Goal: Information Seeking & Learning: Check status

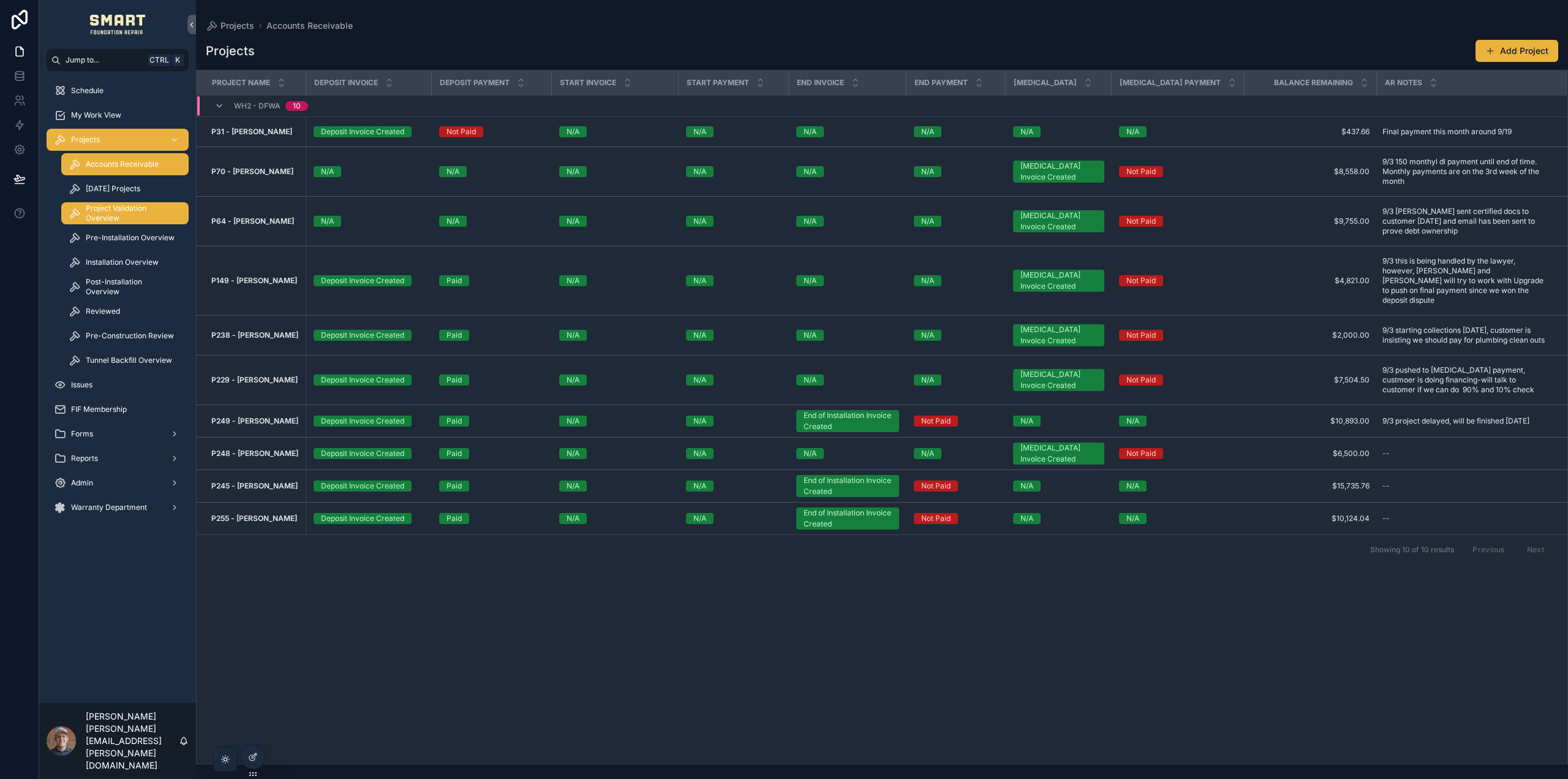
click at [131, 208] on span "Project Validation Overview" at bounding box center [131, 212] width 91 height 20
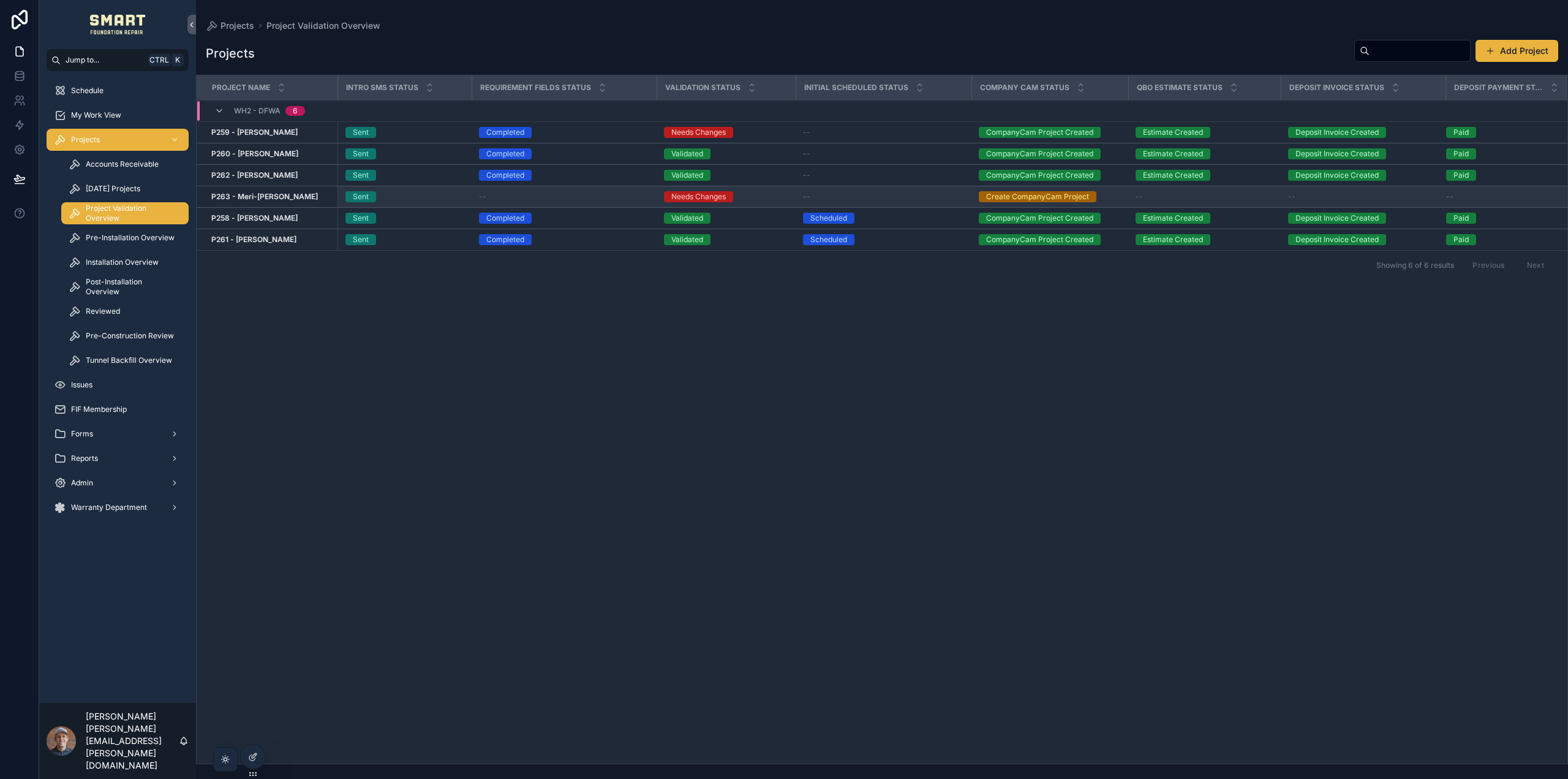
click at [272, 195] on strong "P263 - Meri-[PERSON_NAME]" at bounding box center [264, 196] width 106 height 9
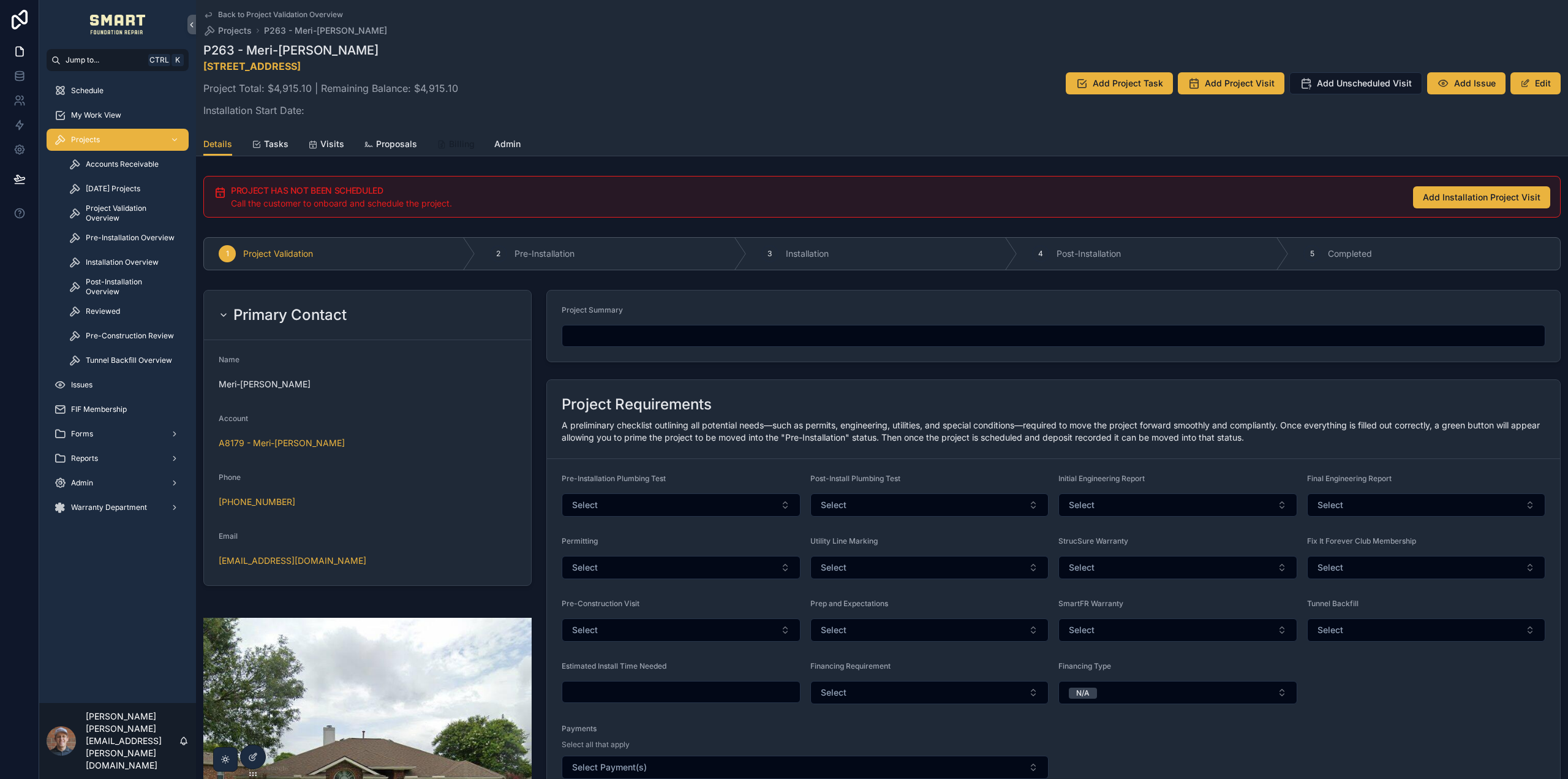
click at [465, 144] on span "Billing" at bounding box center [462, 144] width 25 height 12
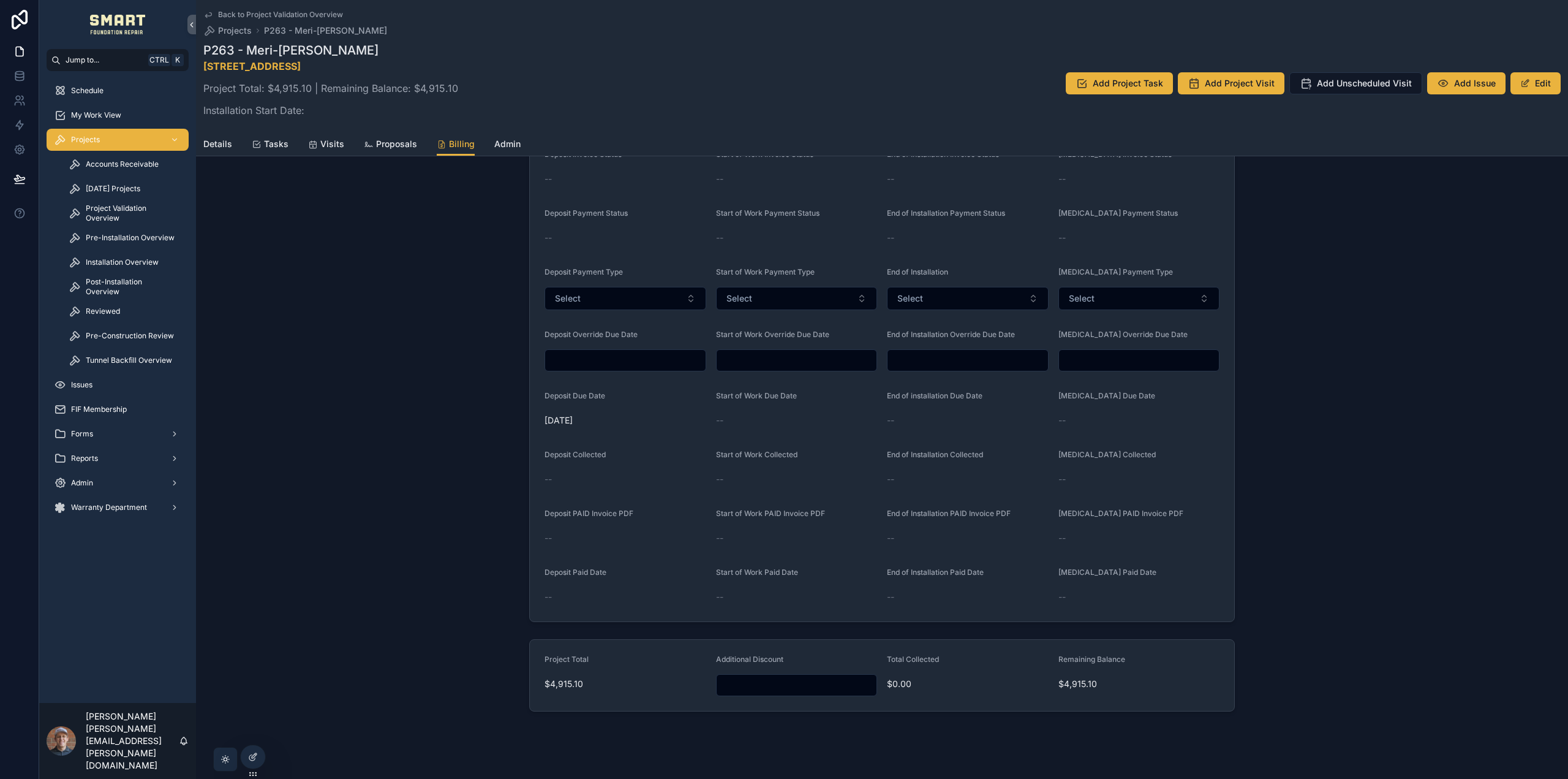
scroll to position [368, 0]
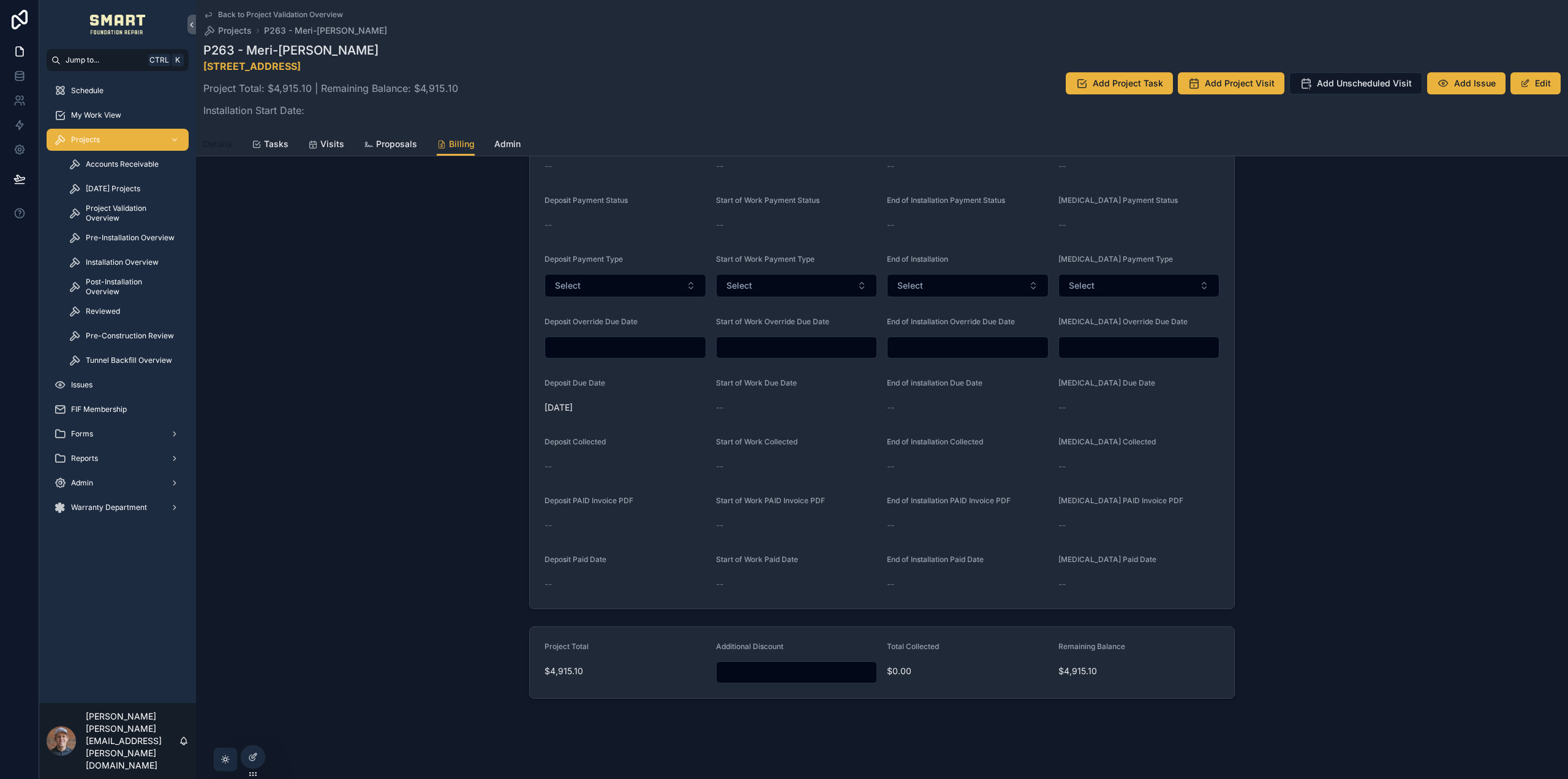
click at [217, 146] on span "Details" at bounding box center [217, 144] width 29 height 12
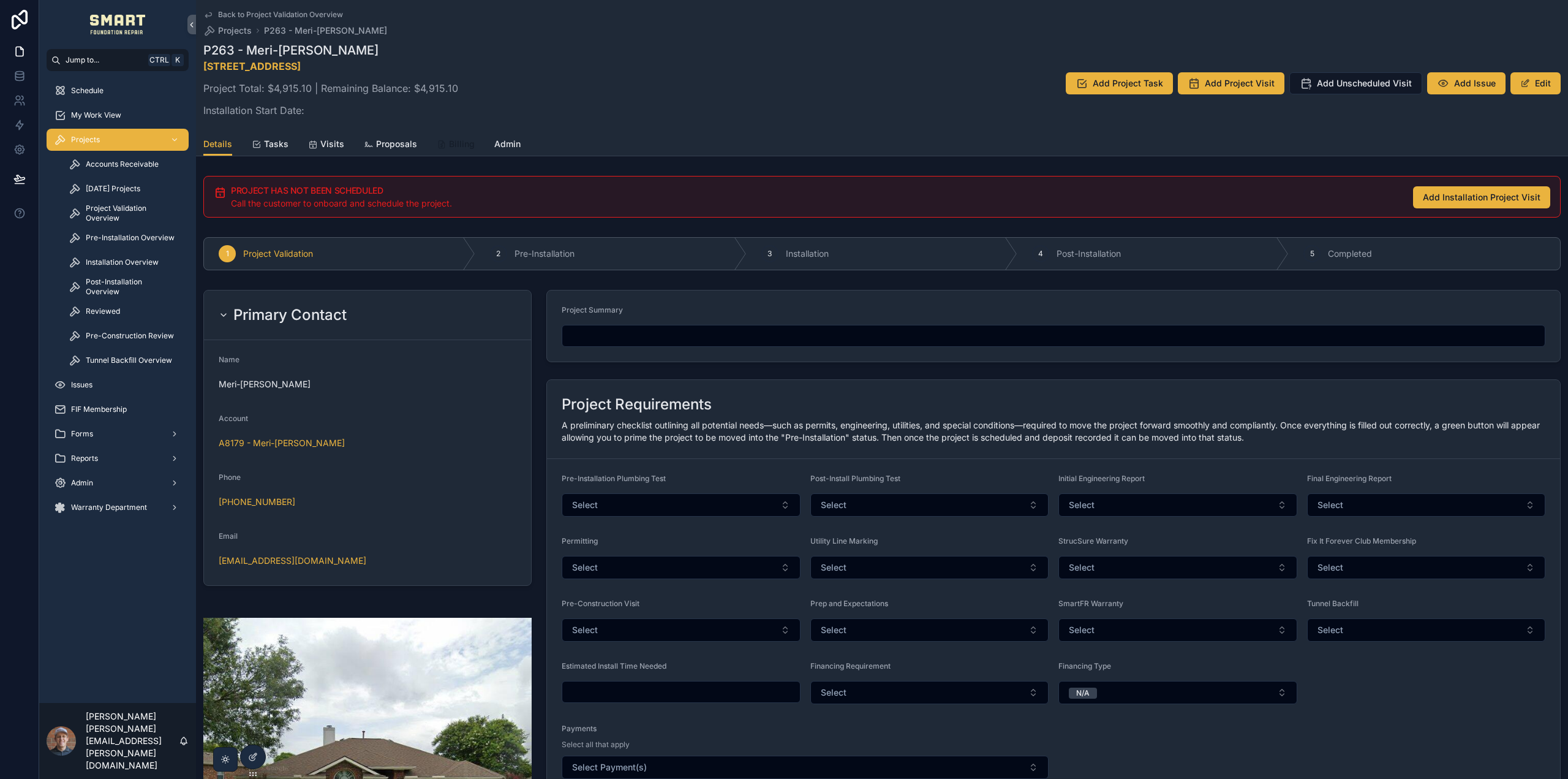
click at [449, 140] on span "Billing" at bounding box center [462, 144] width 25 height 12
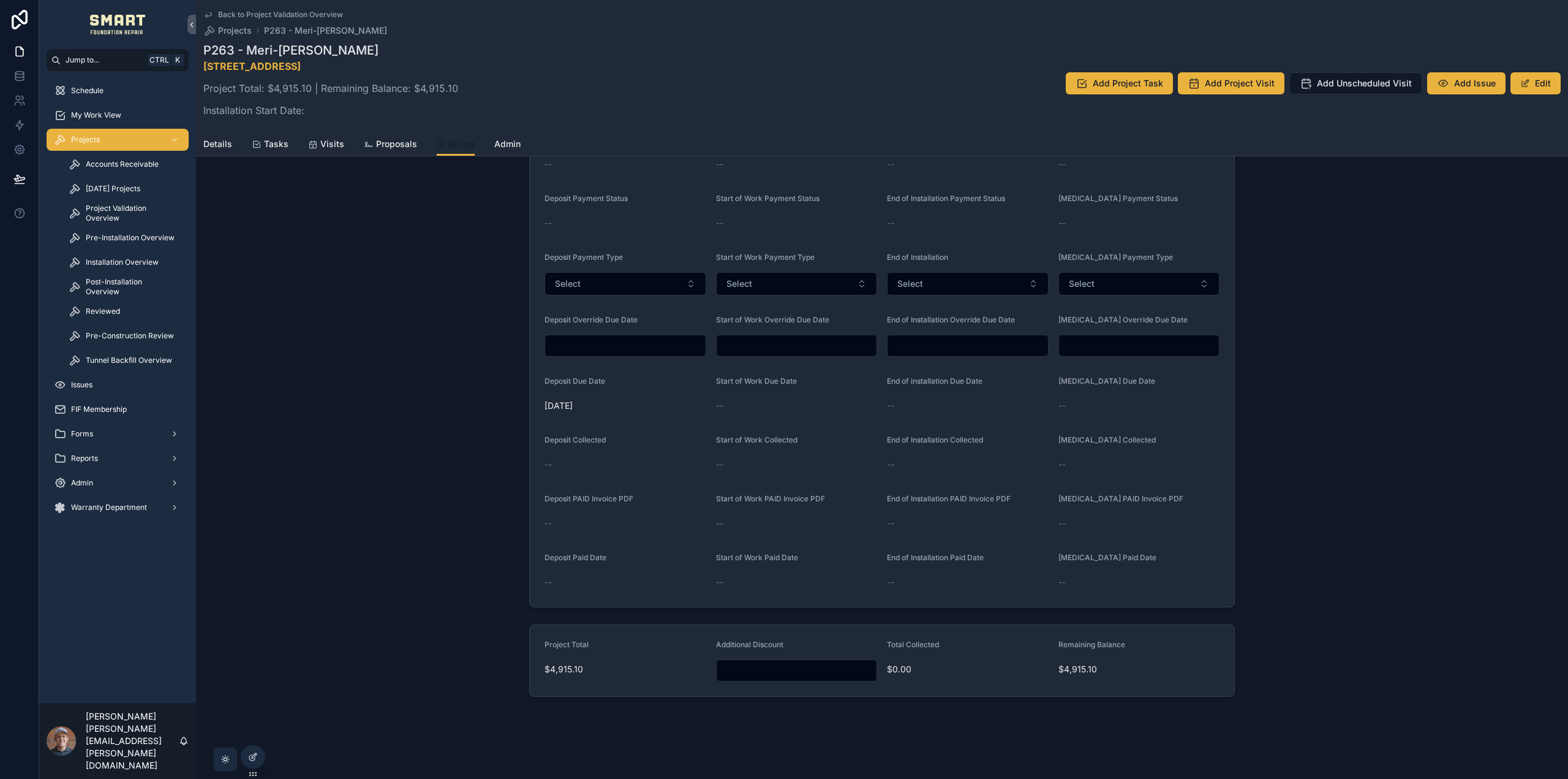
scroll to position [370, 0]
click at [268, 145] on span "Tasks" at bounding box center [276, 144] width 25 height 12
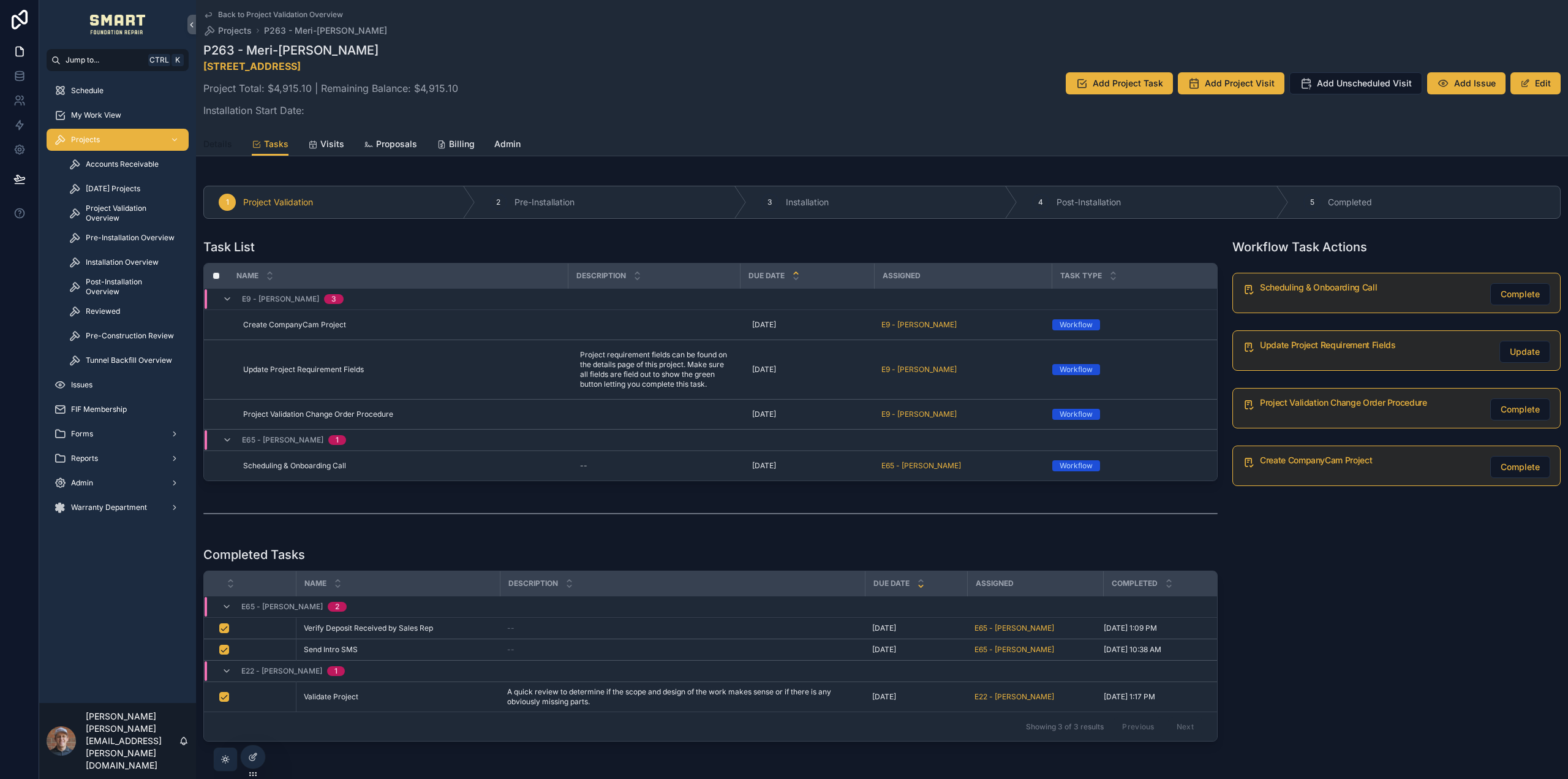
click at [218, 144] on span "Details" at bounding box center [217, 144] width 29 height 12
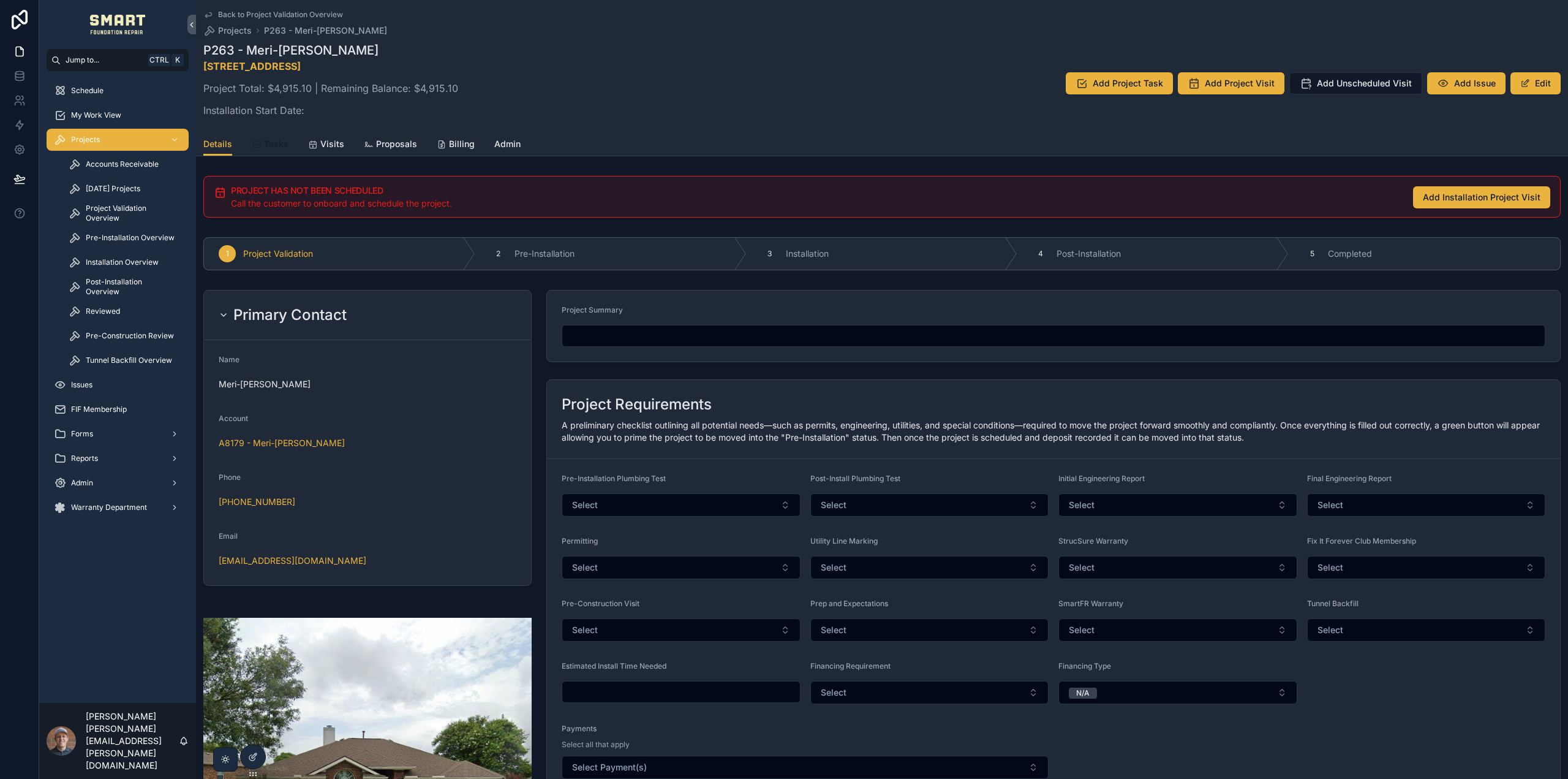
click at [268, 142] on span "Tasks" at bounding box center [276, 144] width 25 height 12
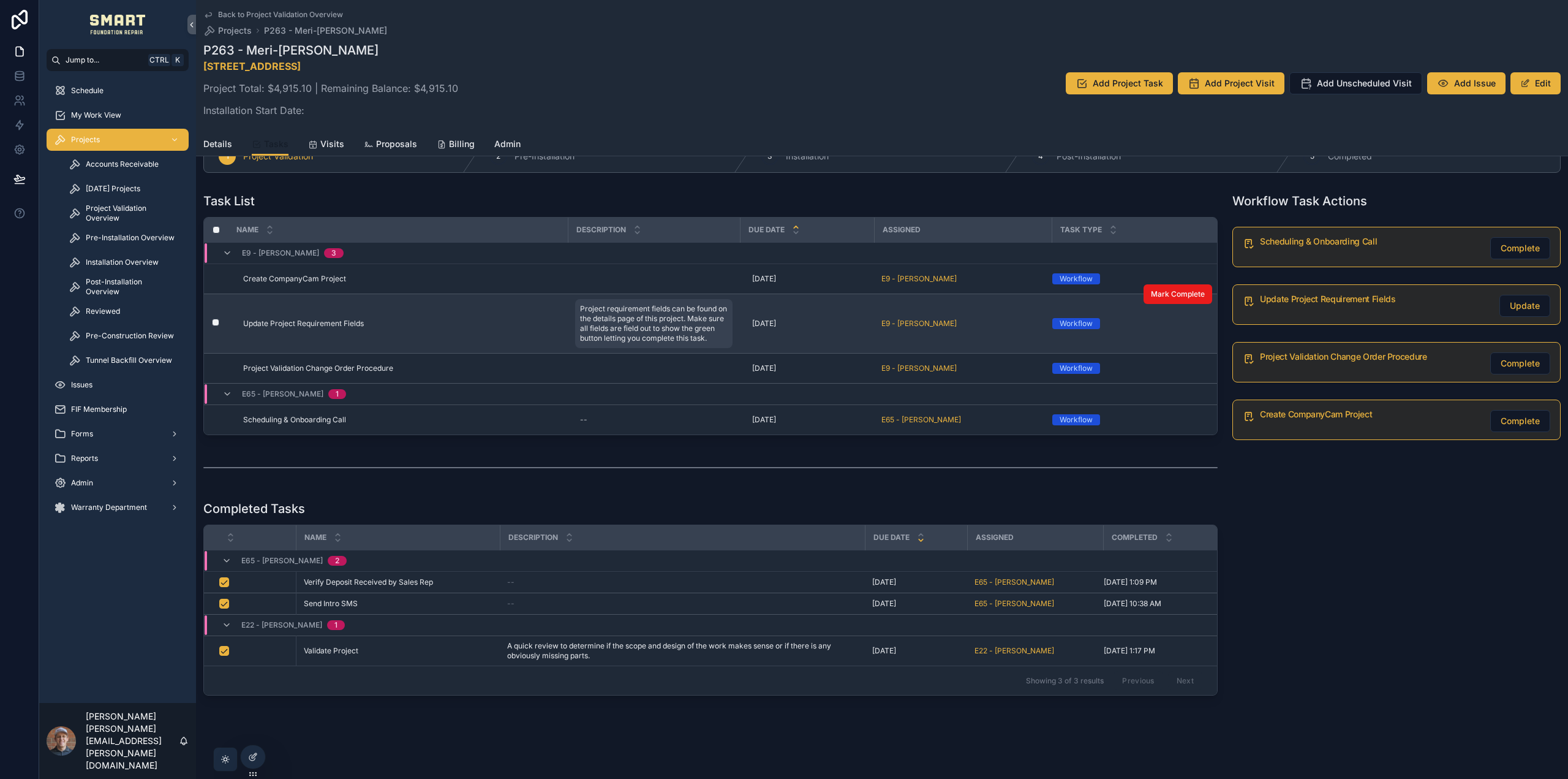
scroll to position [68, 0]
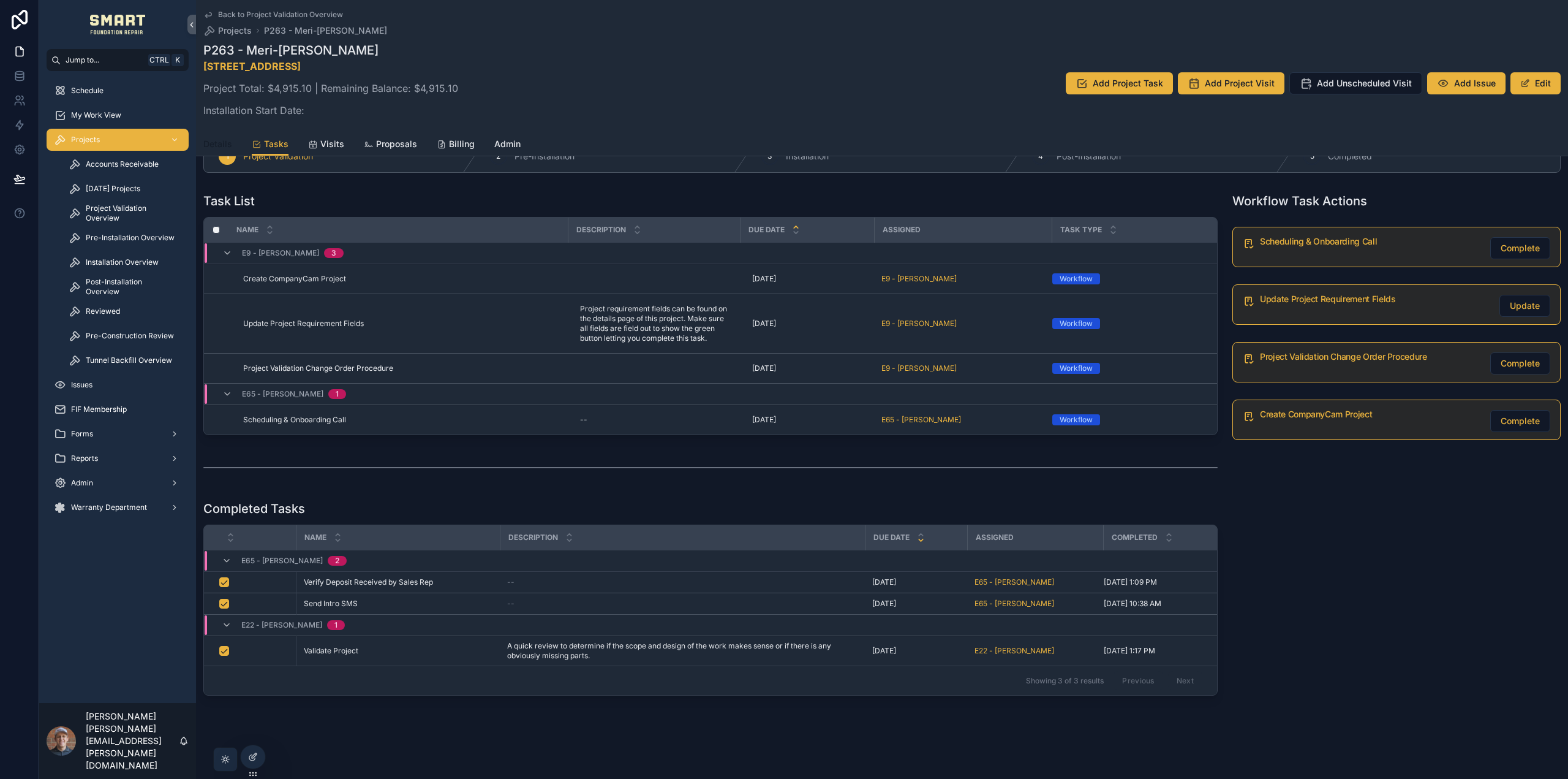
click at [211, 148] on span "Details" at bounding box center [217, 144] width 29 height 12
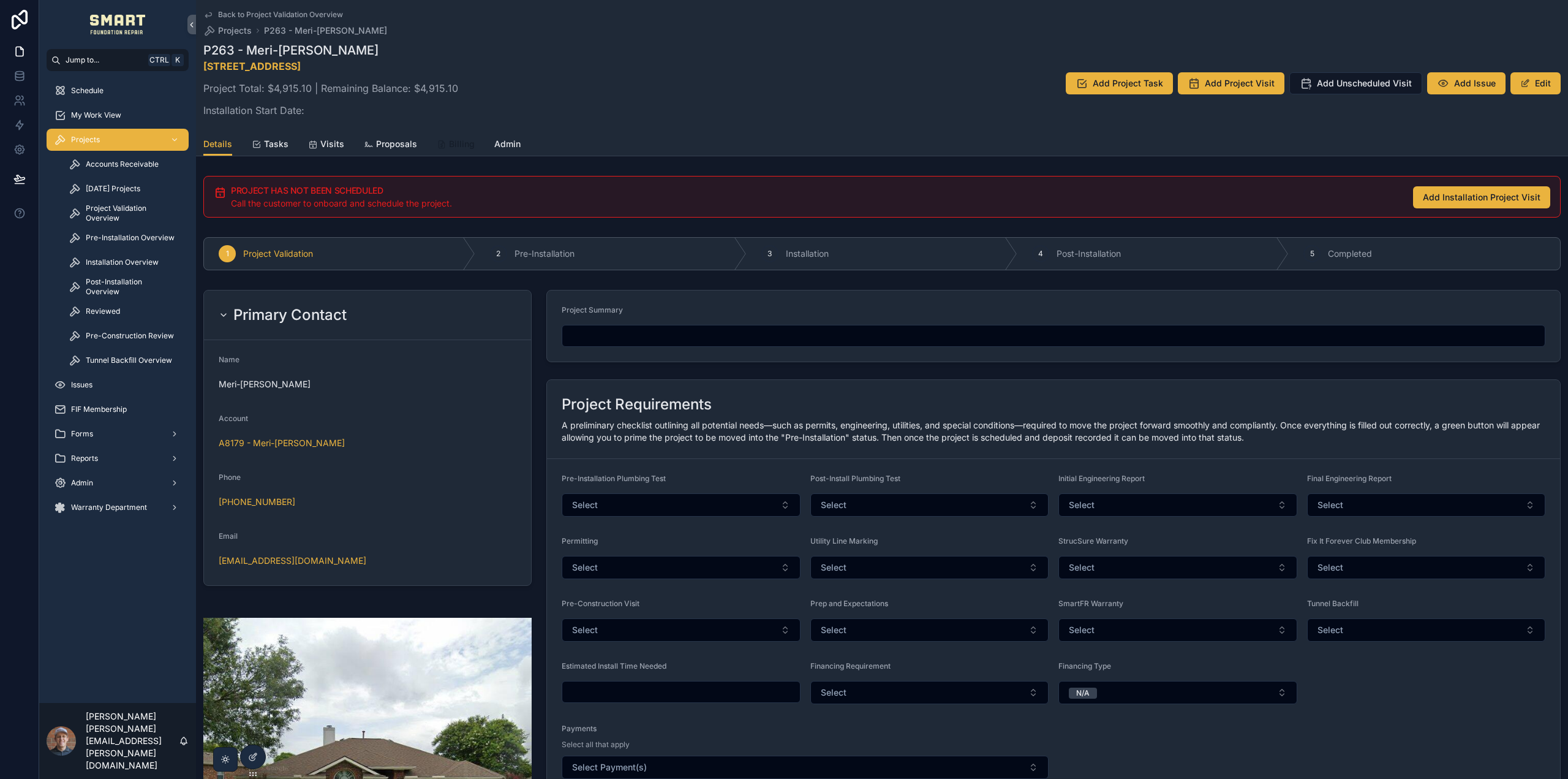
click at [454, 148] on span "Billing" at bounding box center [462, 144] width 25 height 12
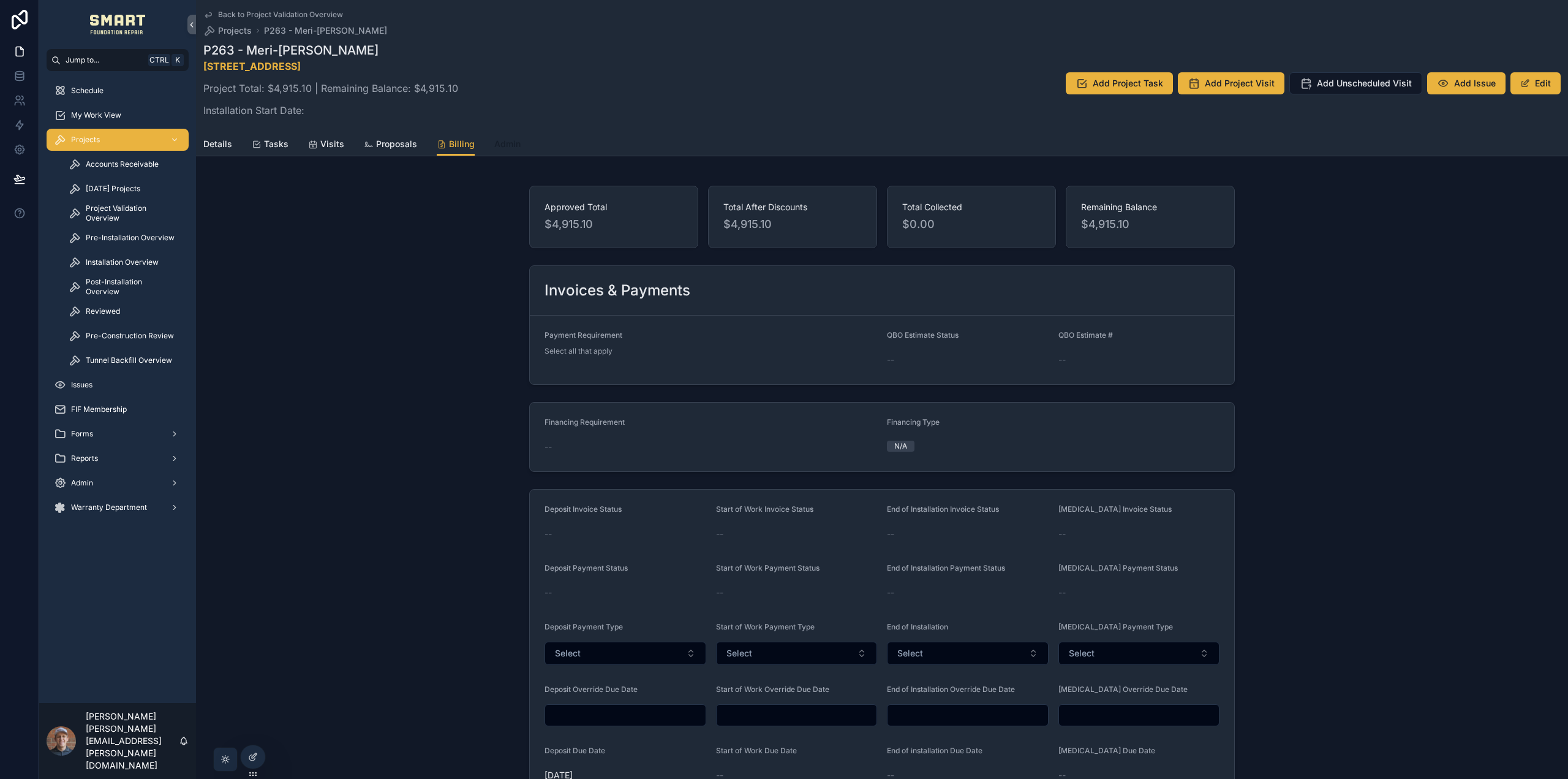
click at [510, 140] on span "Admin" at bounding box center [507, 144] width 26 height 12
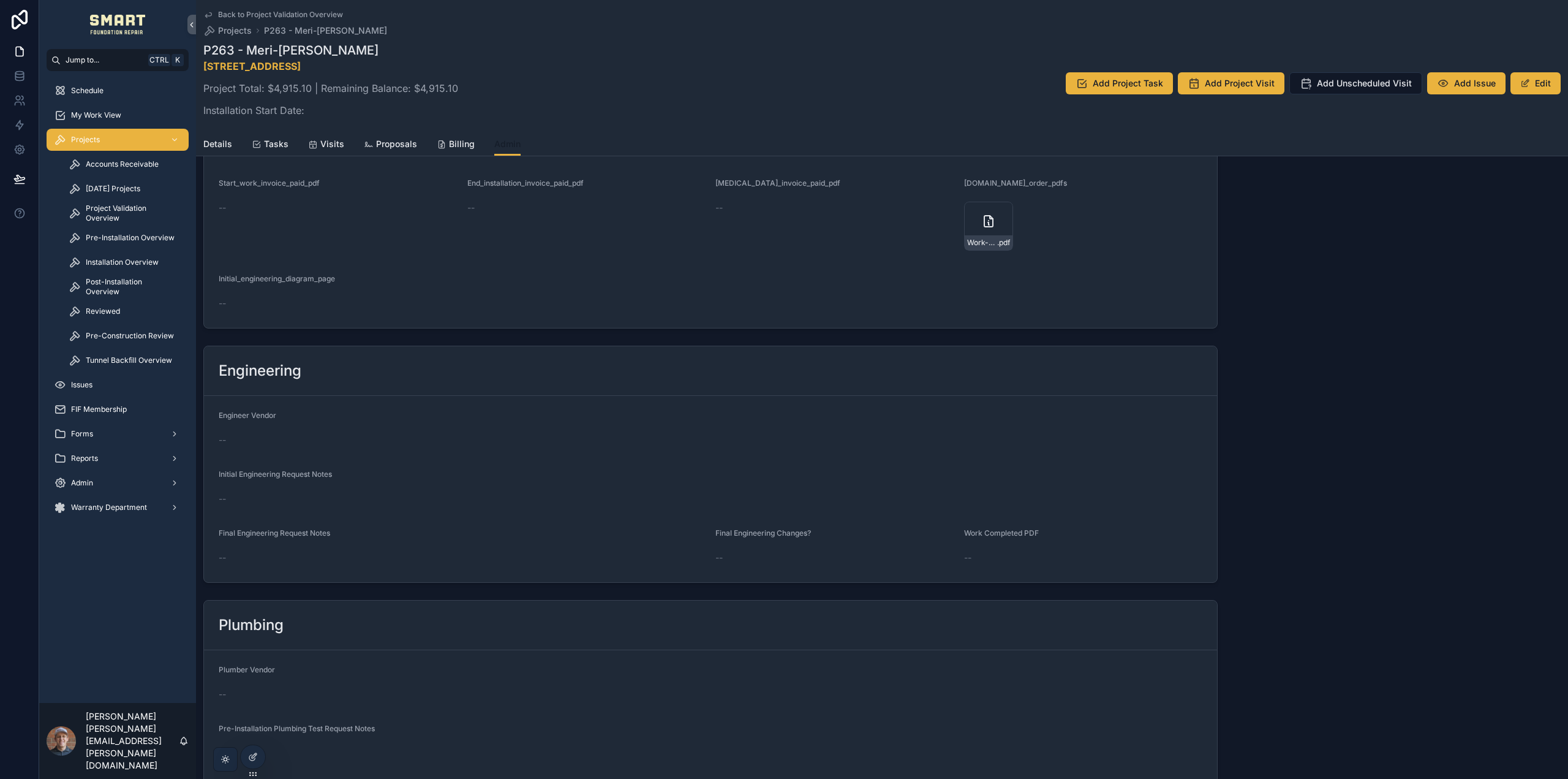
scroll to position [2286, 0]
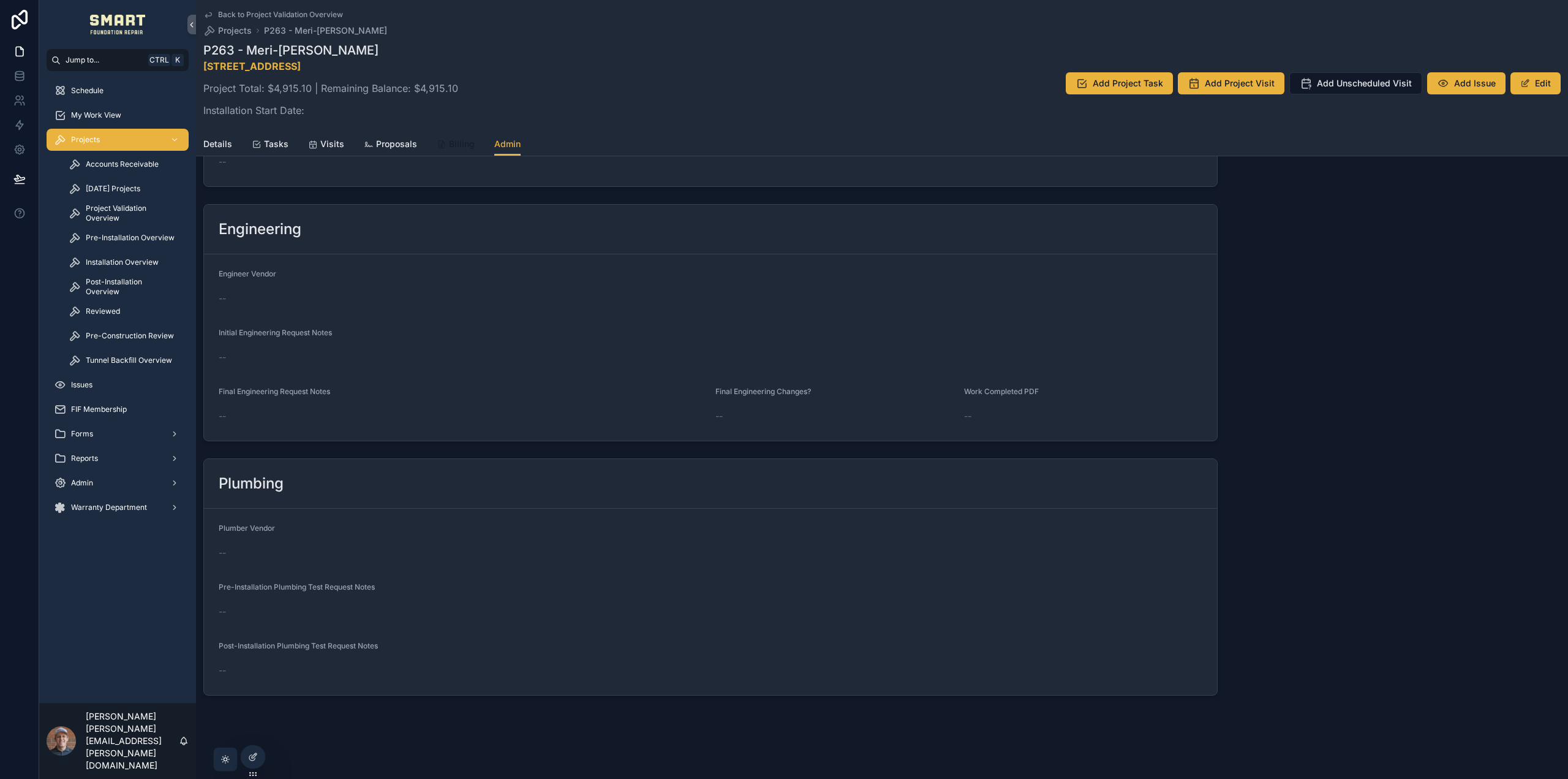
click at [449, 144] on span "Billing" at bounding box center [462, 144] width 25 height 12
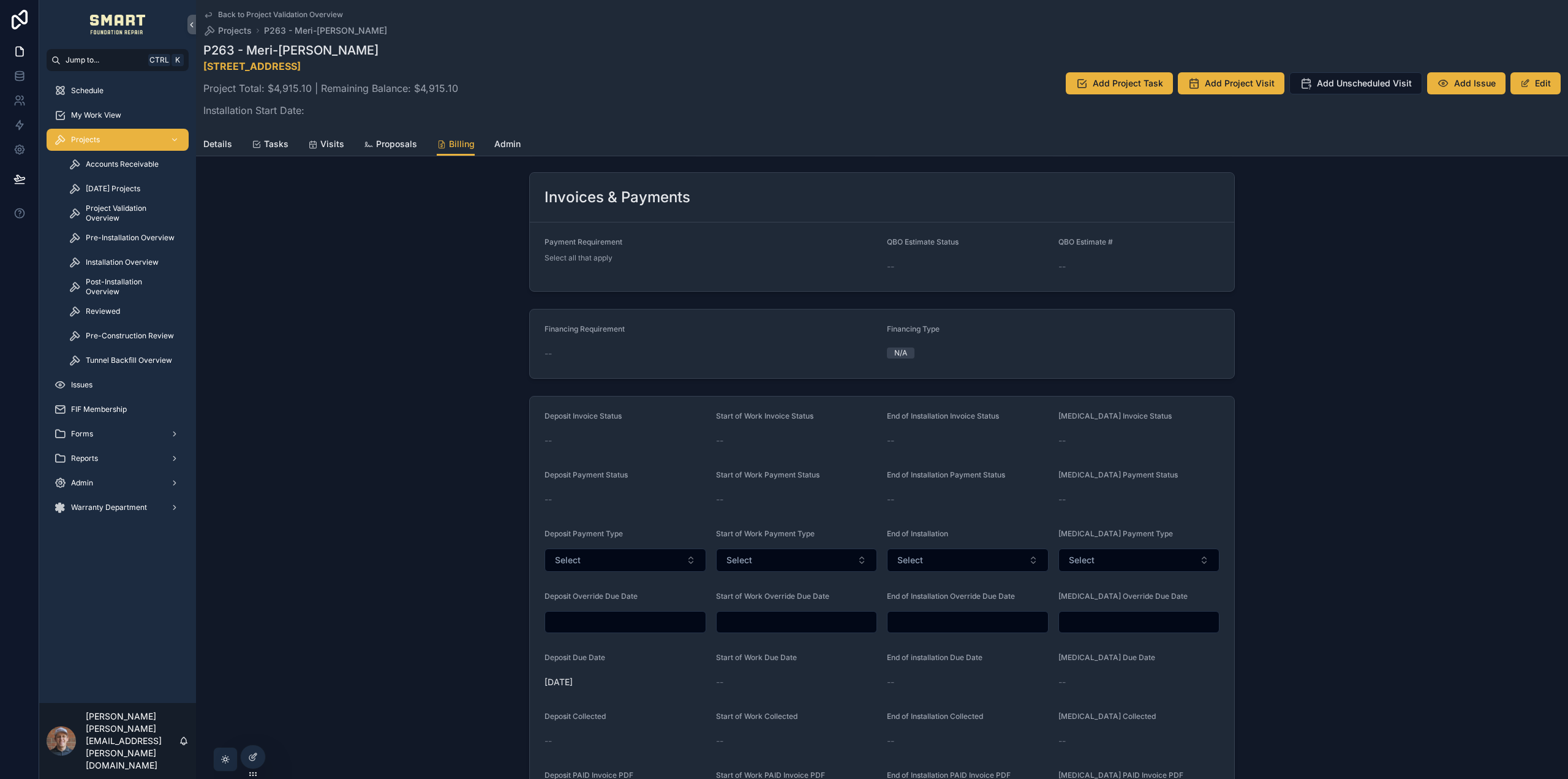
scroll to position [122, 0]
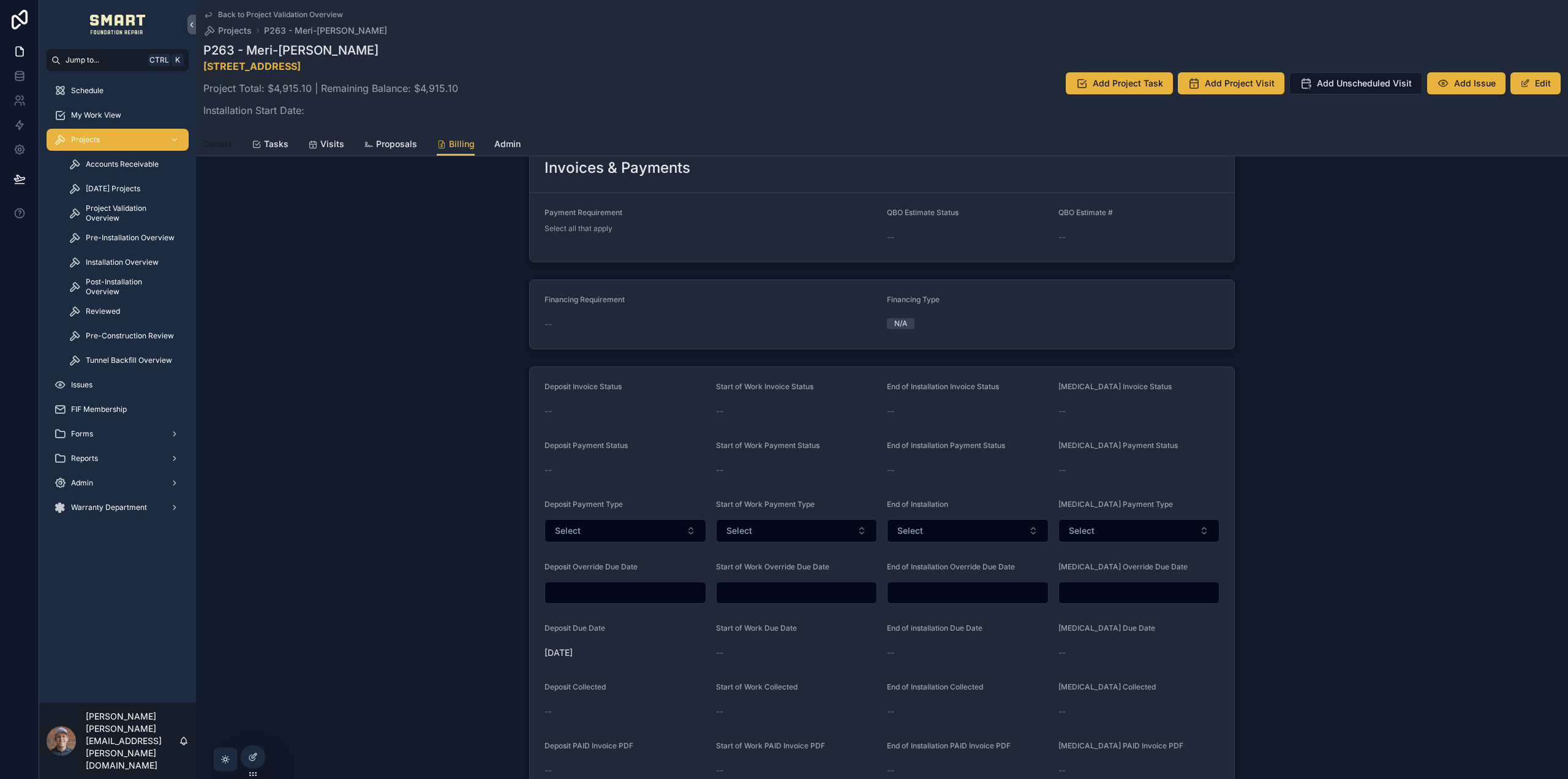
click at [220, 144] on span "Details" at bounding box center [217, 144] width 29 height 12
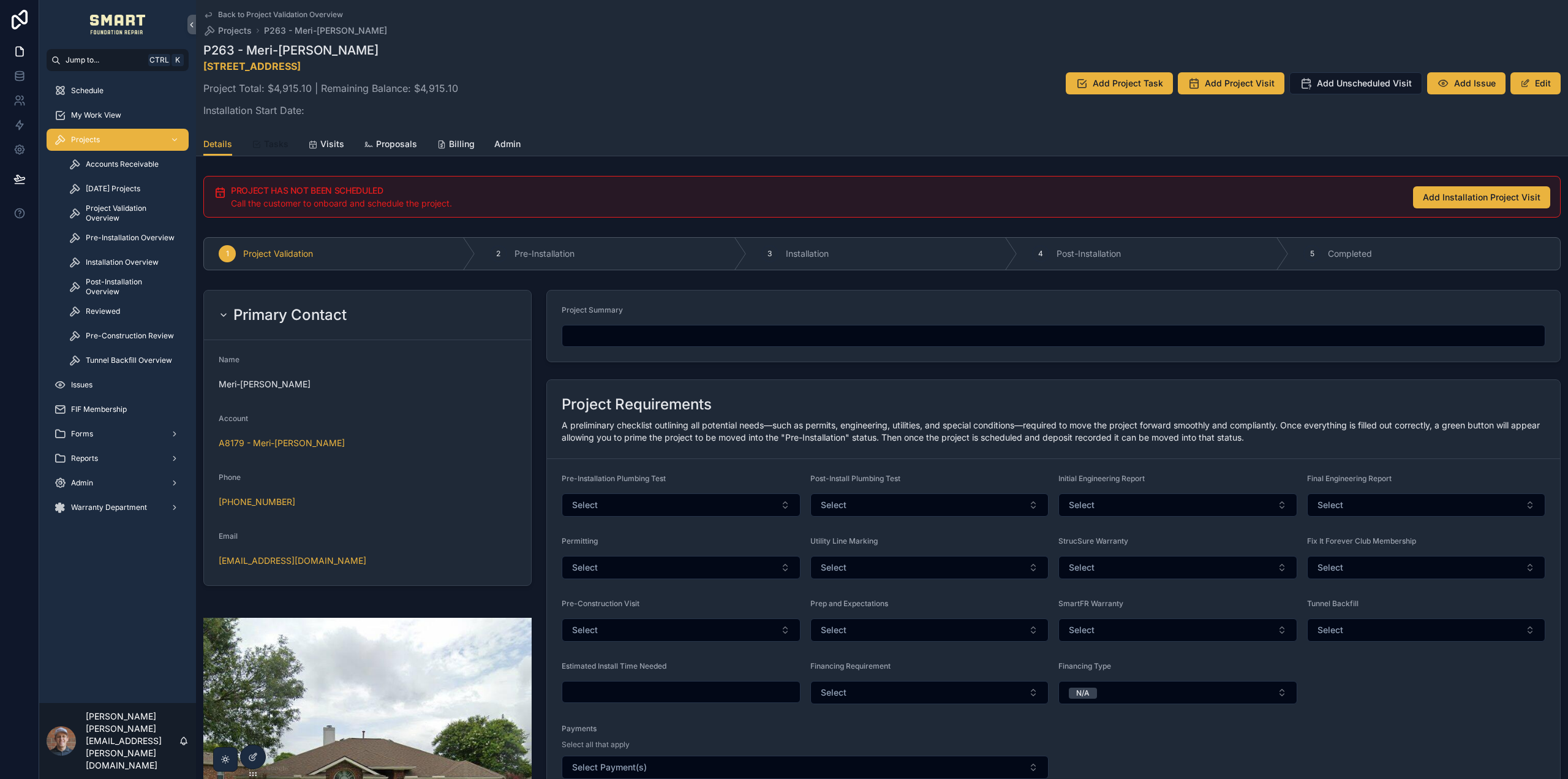
click at [283, 146] on span "Tasks" at bounding box center [276, 144] width 25 height 12
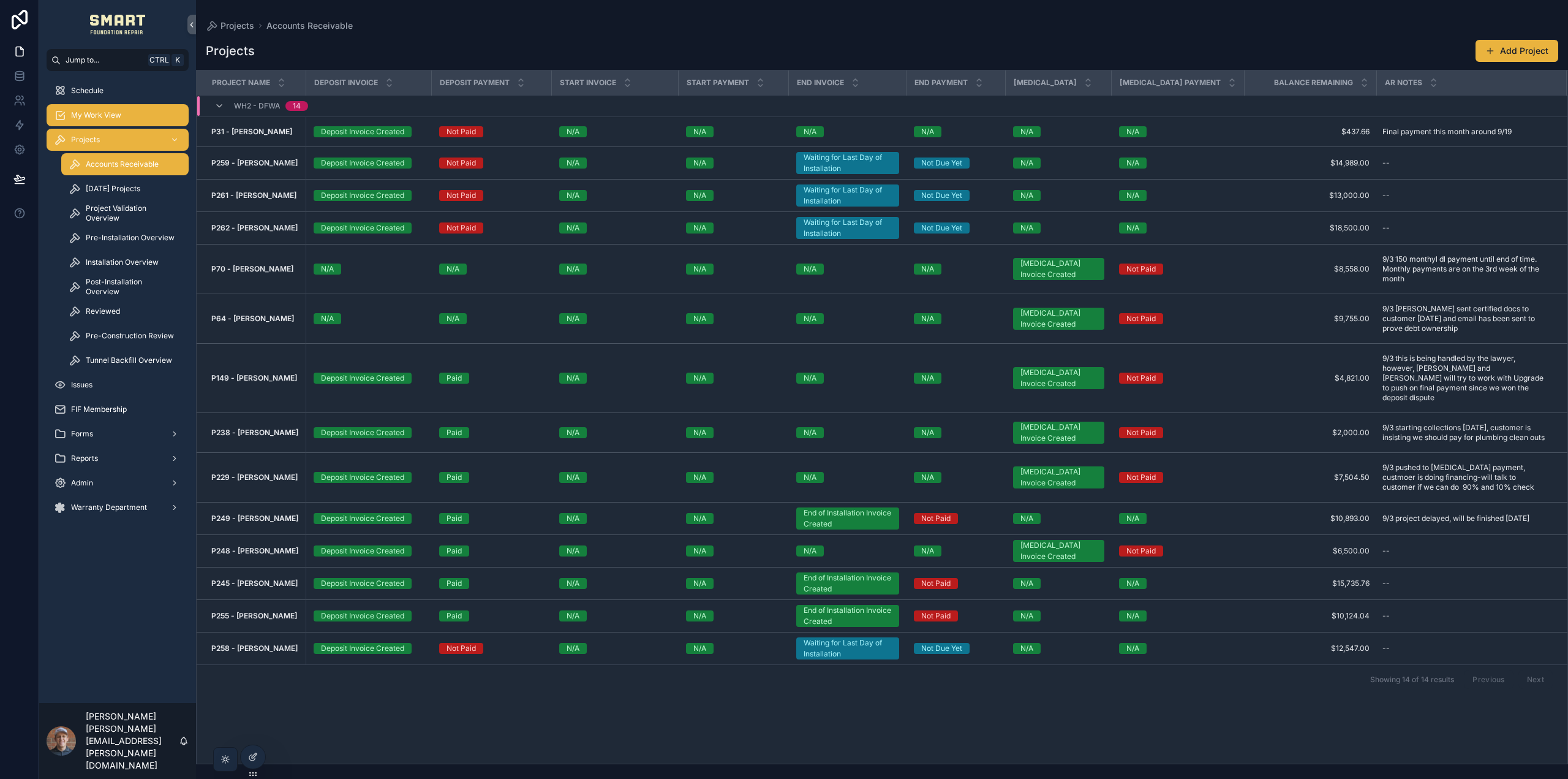
click at [111, 113] on span "My Work View" at bounding box center [96, 116] width 50 height 10
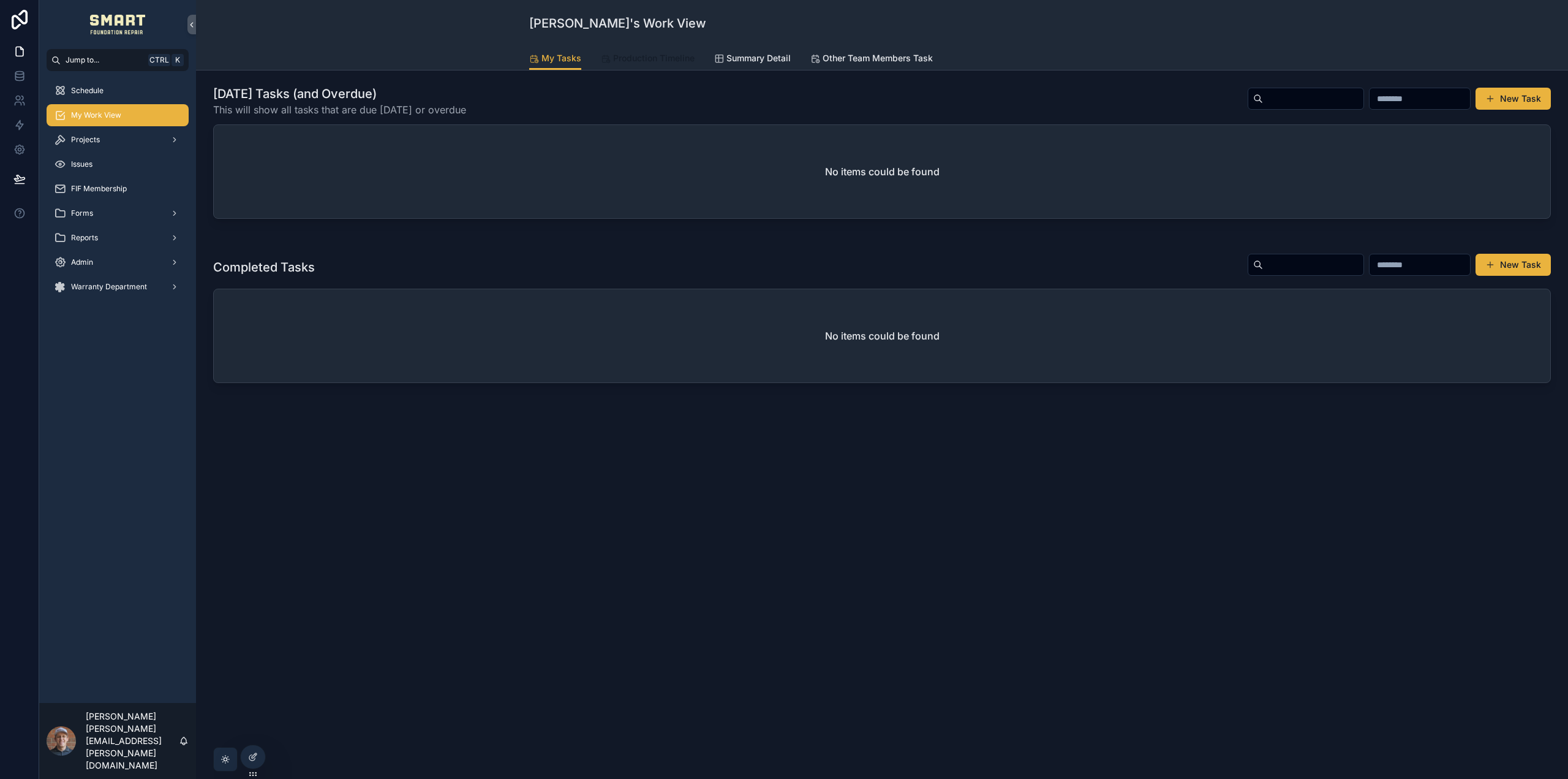
click at [659, 59] on span "Production Timeline" at bounding box center [654, 58] width 82 height 12
